Goal: Task Accomplishment & Management: Manage account settings

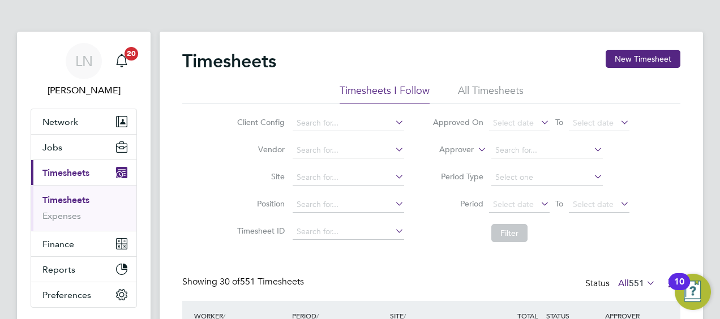
click at [59, 204] on link "Timesheets" at bounding box center [65, 200] width 47 height 11
click at [59, 173] on span "Timesheets" at bounding box center [65, 173] width 47 height 11
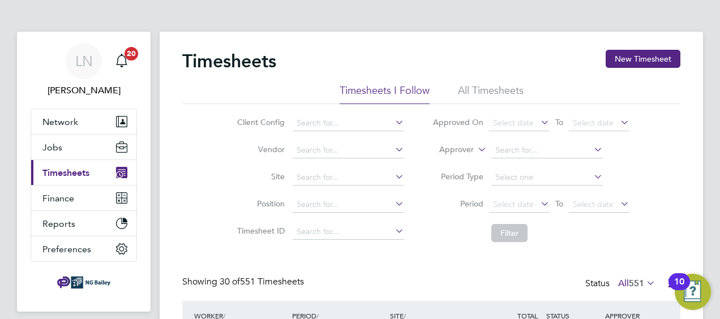
click at [58, 174] on span "Timesheets" at bounding box center [65, 173] width 47 height 11
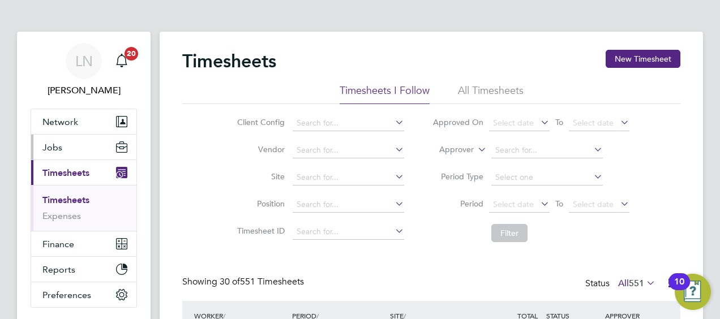
click at [57, 146] on span "Jobs" at bounding box center [52, 147] width 20 height 11
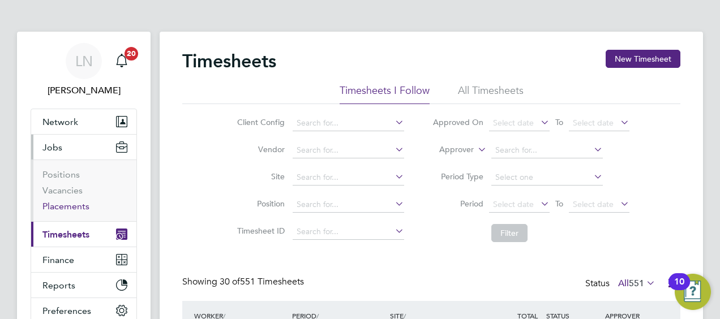
click at [72, 206] on link "Placements" at bounding box center [65, 206] width 47 height 11
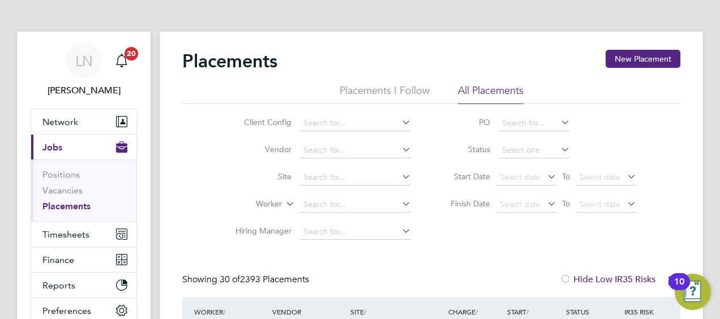
click at [55, 183] on li "Positions" at bounding box center [84, 177] width 85 height 16
click at [62, 191] on link "Vacancies" at bounding box center [62, 190] width 40 height 11
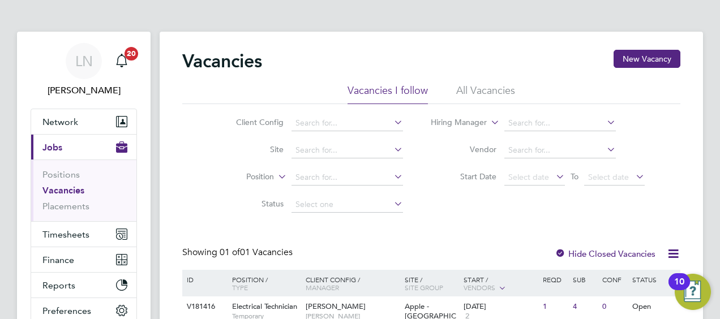
scroll to position [101, 0]
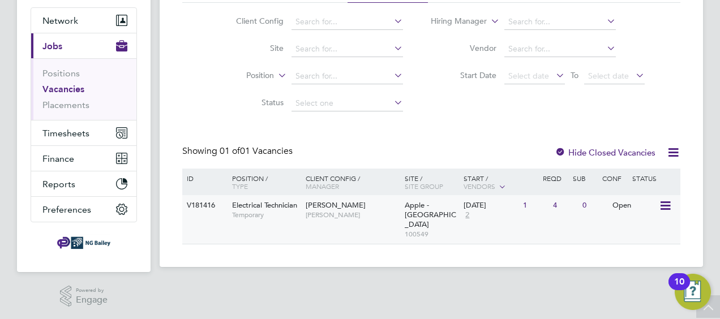
click at [662, 211] on icon at bounding box center [664, 206] width 11 height 14
click at [626, 207] on div "Open" at bounding box center [634, 205] width 49 height 21
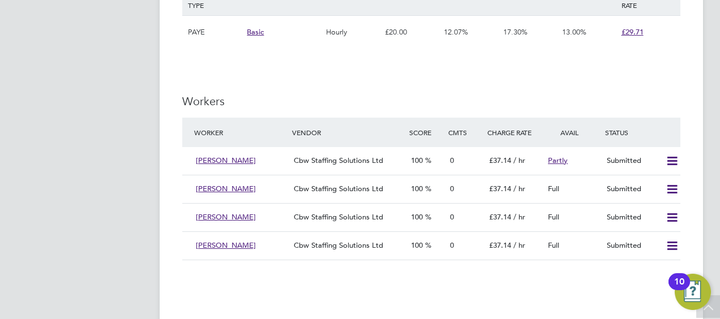
scroll to position [1624, 0]
click at [667, 165] on icon at bounding box center [672, 160] width 14 height 9
click at [659, 189] on li "Offer" at bounding box center [658, 189] width 40 height 16
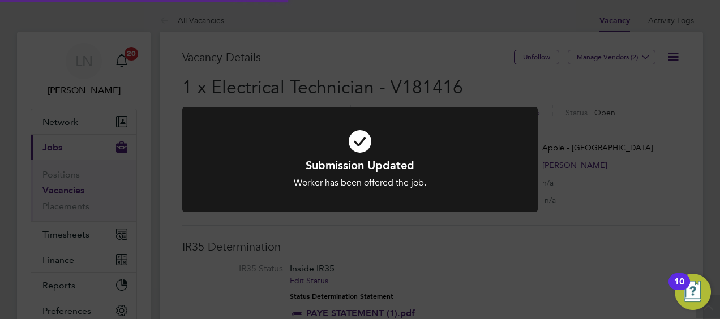
scroll to position [33, 79]
click at [502, 258] on div "Submission Updated Worker has been offered the job. Cancel Okay" at bounding box center [360, 159] width 720 height 319
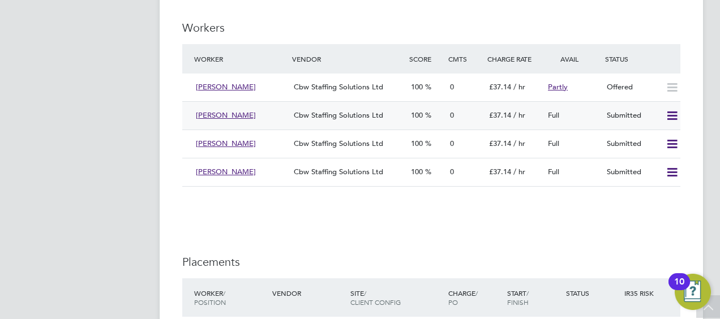
click at [671, 115] on icon at bounding box center [672, 116] width 14 height 9
click at [654, 139] on li "Offer" at bounding box center [658, 144] width 40 height 16
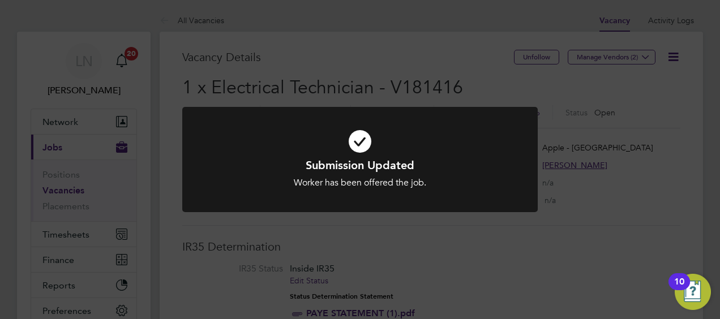
click at [536, 259] on div "Submission Updated Worker has been offered the job. Cancel Okay" at bounding box center [360, 159] width 720 height 319
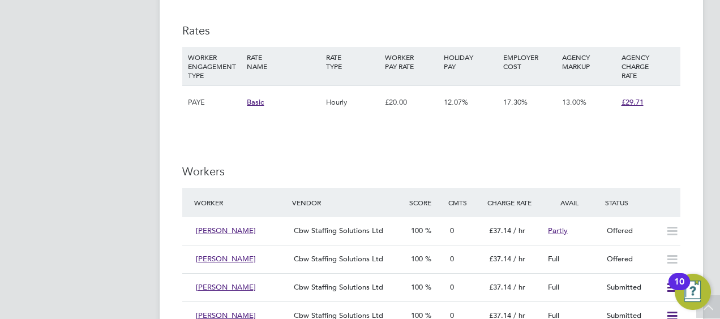
click at [671, 290] on div "10" at bounding box center [680, 281] width 22 height 17
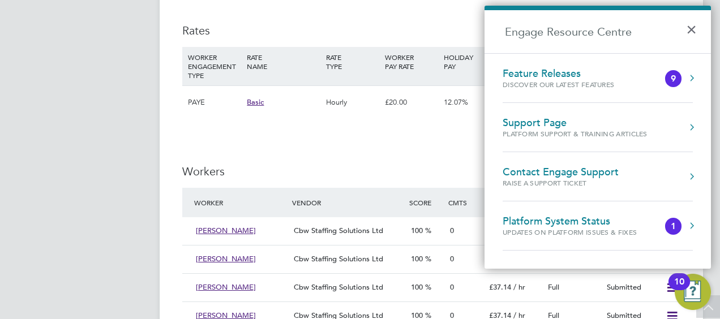
click at [424, 168] on h3 "Workers" at bounding box center [431, 171] width 498 height 15
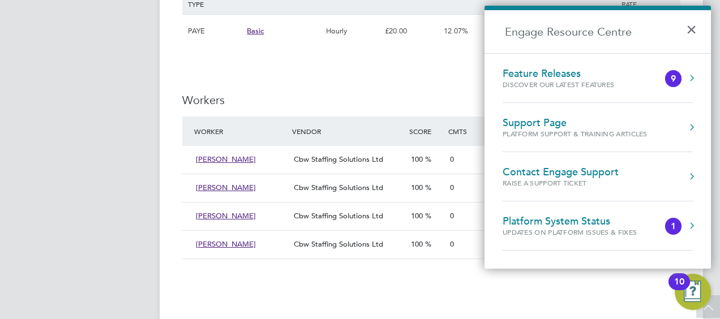
click at [688, 27] on button "×" at bounding box center [694, 26] width 16 height 25
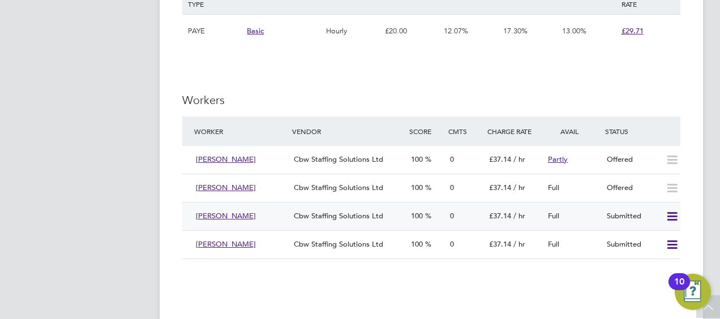
click at [667, 221] on icon at bounding box center [672, 216] width 14 height 9
click at [652, 238] on li "Offer" at bounding box center [658, 245] width 40 height 16
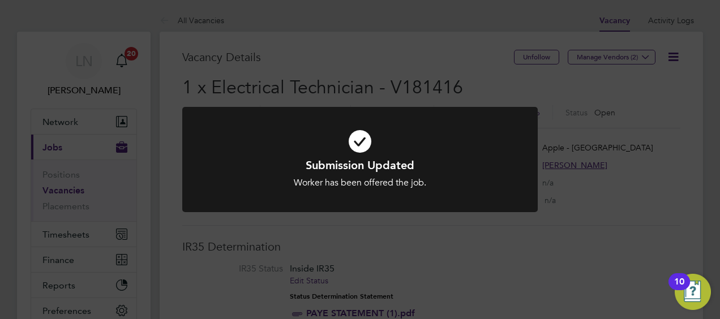
click at [486, 255] on div "Submission Updated Worker has been offered the job. Cancel Okay" at bounding box center [360, 159] width 720 height 319
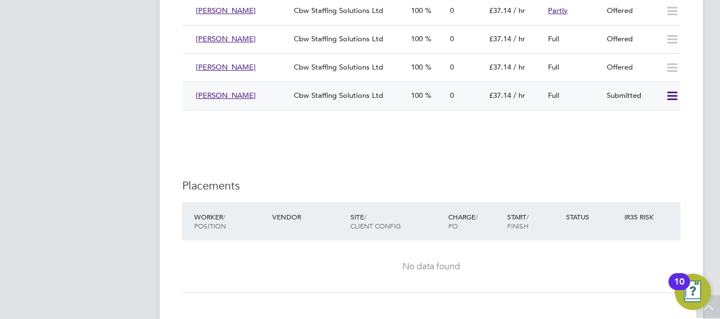
click at [668, 101] on icon at bounding box center [672, 96] width 14 height 9
click at [649, 122] on li "Offer" at bounding box center [658, 125] width 40 height 16
